Goal: Task Accomplishment & Management: Use online tool/utility

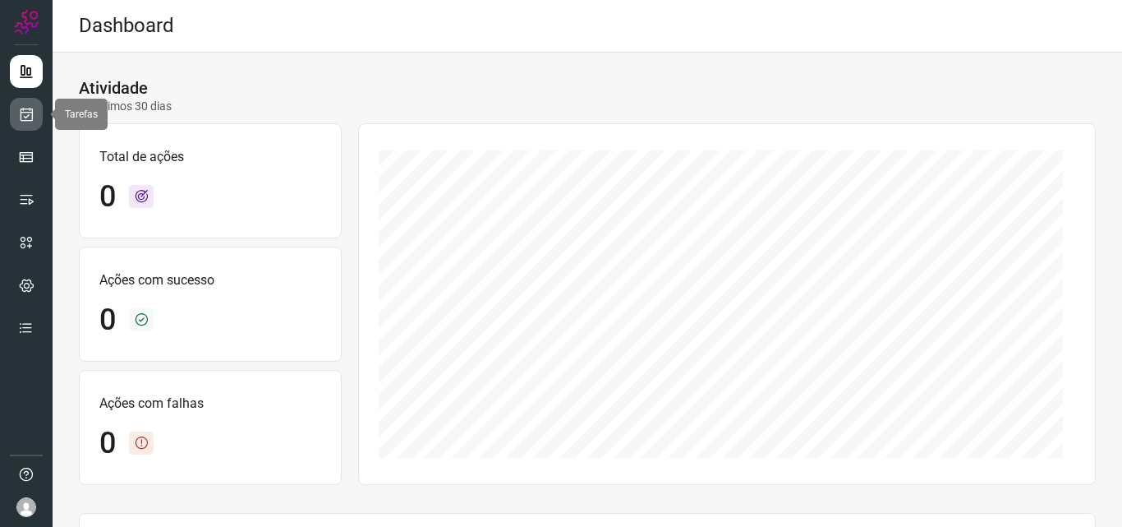
click at [36, 114] on link at bounding box center [26, 114] width 33 height 33
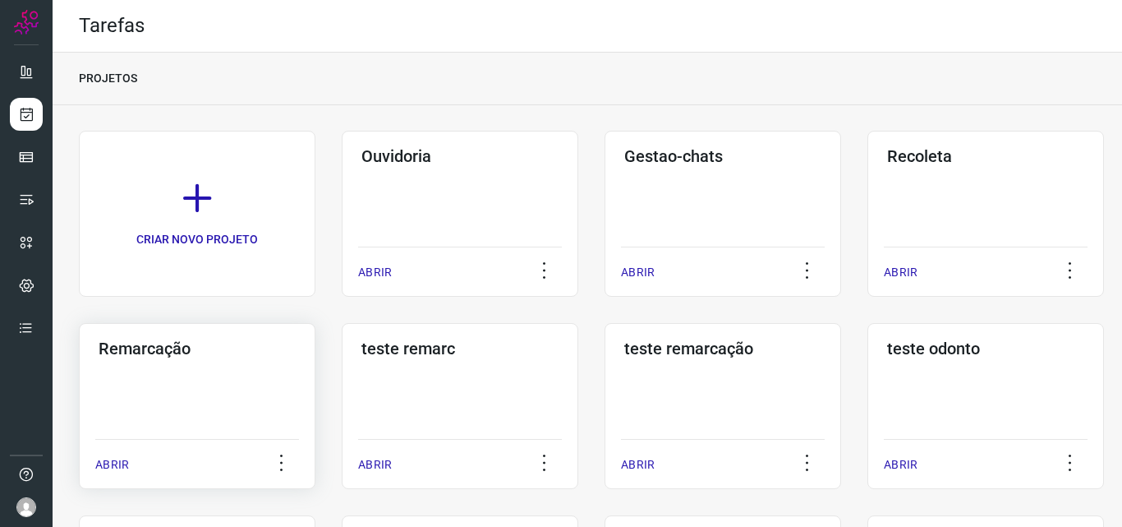
click at [342, 389] on div "Remarcação ABRIR" at bounding box center [460, 406] width 237 height 166
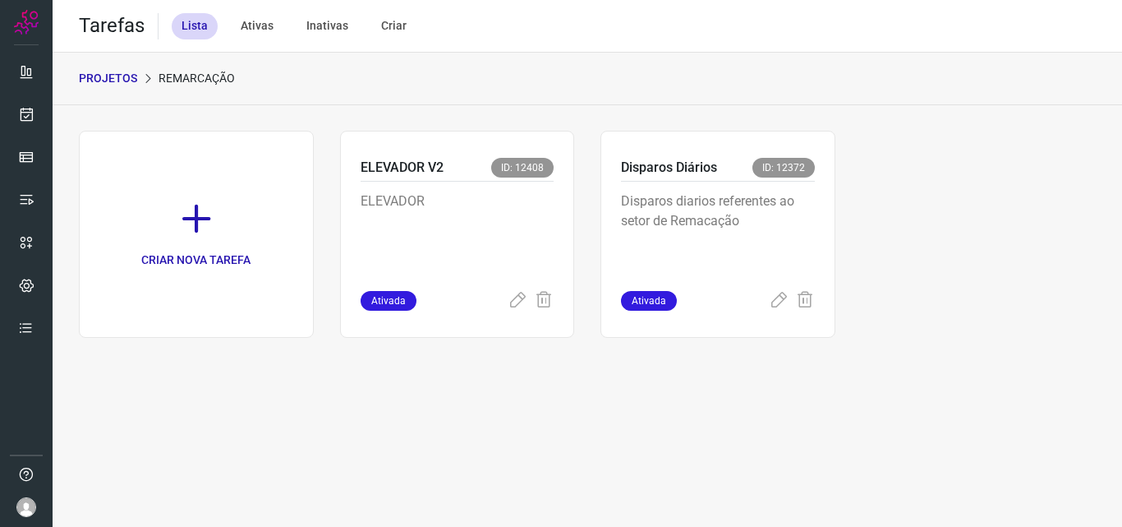
click at [775, 244] on p "Disparos diarios referentes ao setor de Remacação" at bounding box center [718, 232] width 194 height 82
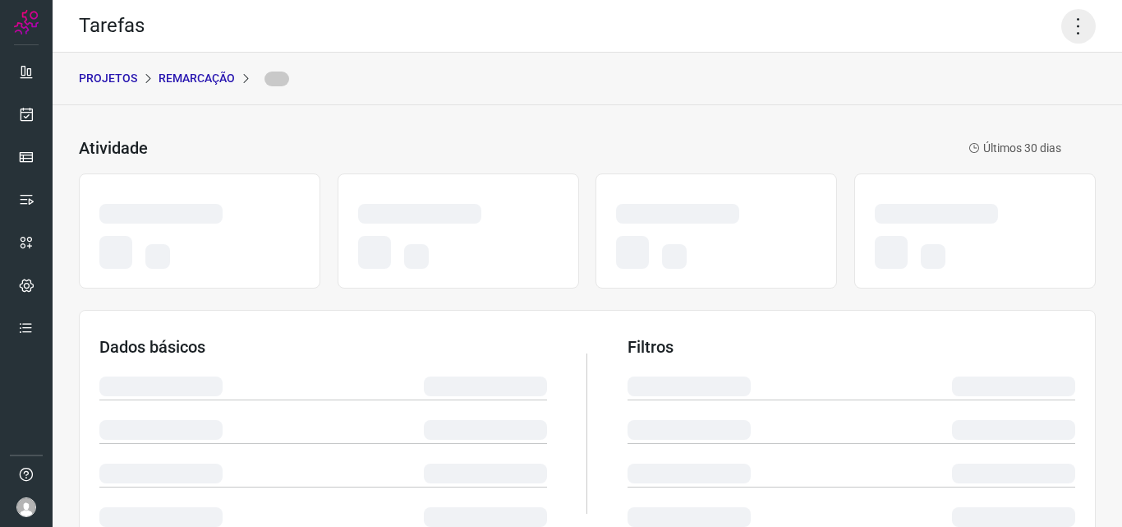
click at [1066, 20] on icon at bounding box center [1079, 26] width 35 height 35
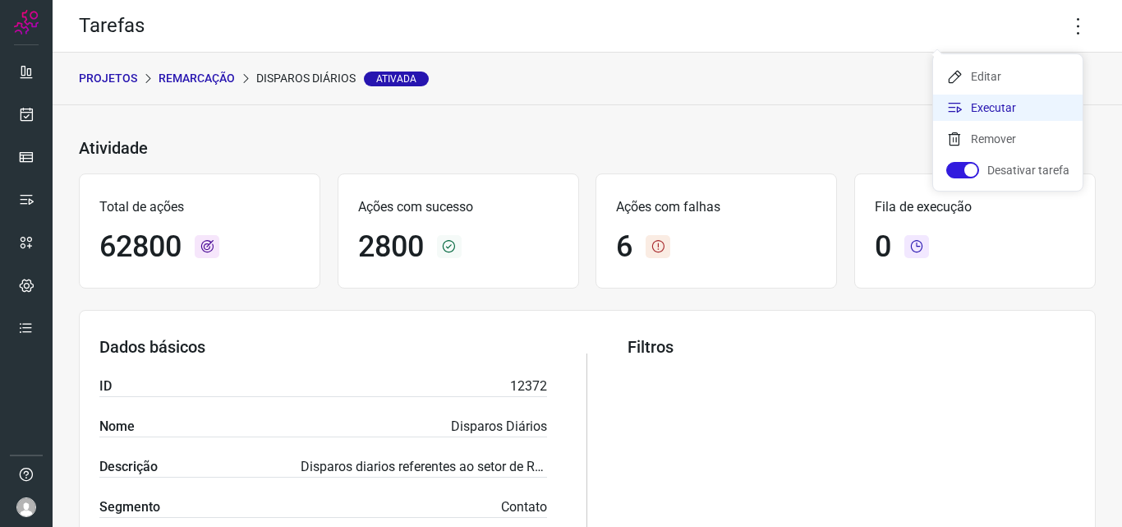
click at [1011, 108] on li "Executar" at bounding box center [1008, 107] width 150 height 26
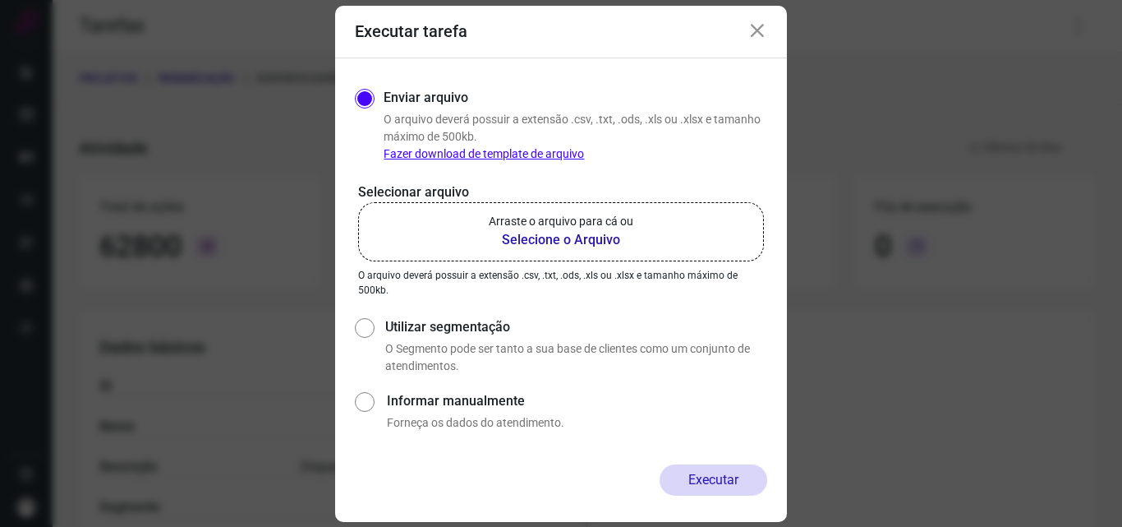
click at [565, 232] on b "Selecione o Arquivo" at bounding box center [561, 240] width 145 height 20
click at [0, 0] on input "Arraste o arquivo para cá ou Selecione o Arquivo" at bounding box center [0, 0] width 0 height 0
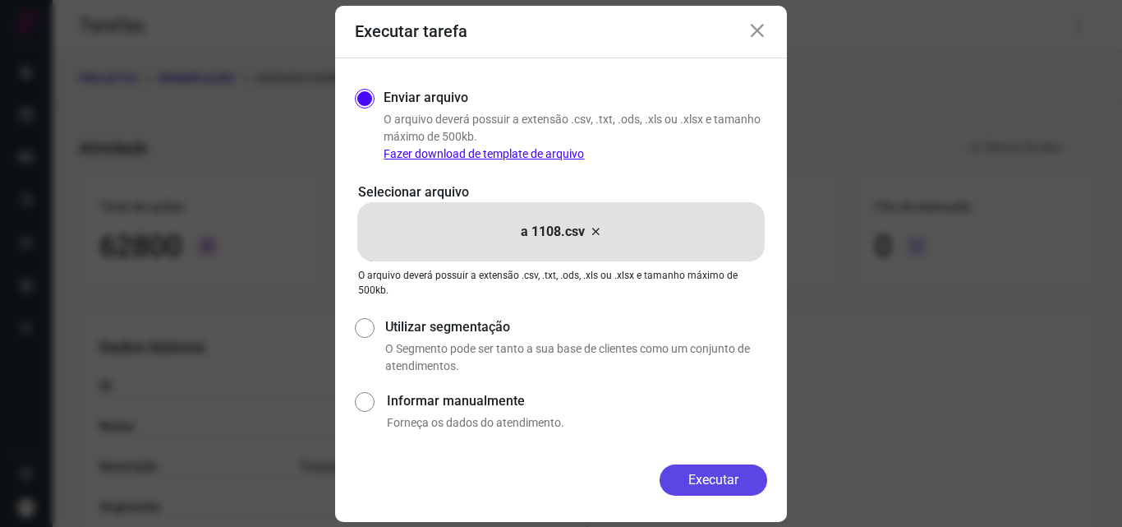
click at [699, 491] on button "Executar" at bounding box center [714, 479] width 108 height 31
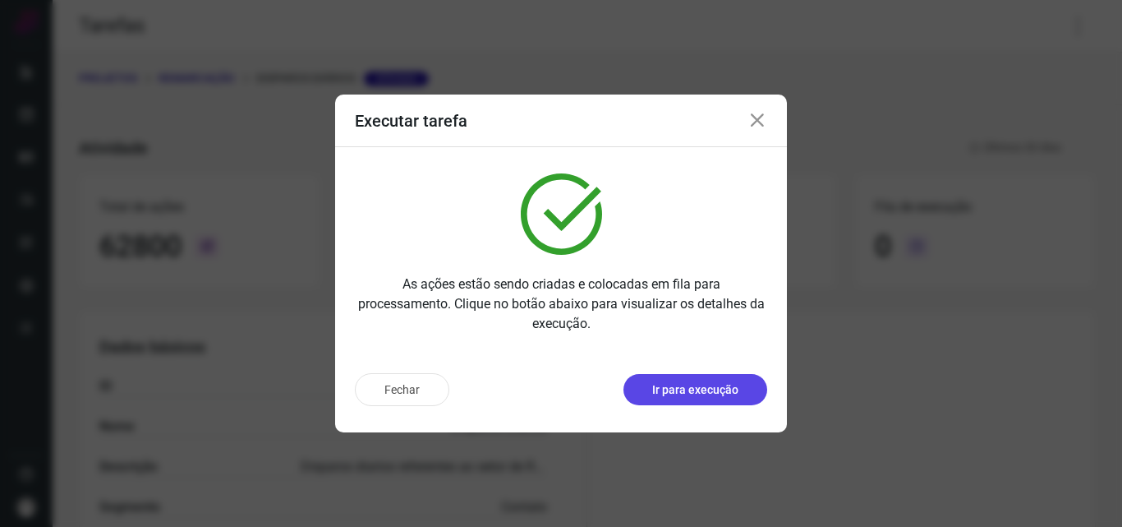
click at [726, 392] on p "Ir para execução" at bounding box center [695, 389] width 86 height 17
